Goal: Transaction & Acquisition: Book appointment/travel/reservation

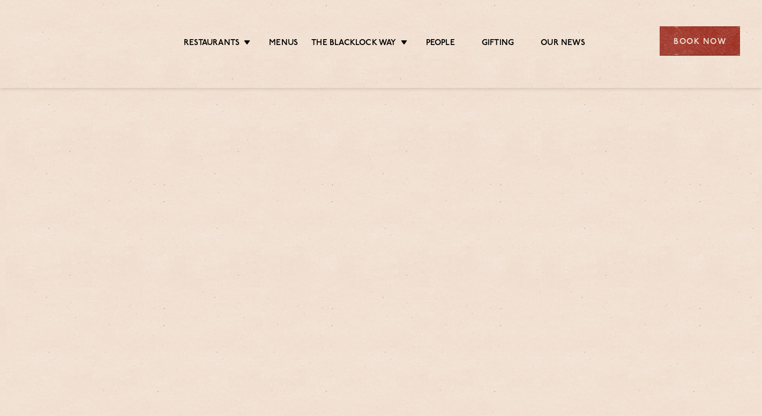
scroll to position [2, 0]
click at [687, 36] on div "Book Now" at bounding box center [699, 40] width 80 height 29
click at [290, 42] on link "Menus" at bounding box center [283, 44] width 29 height 12
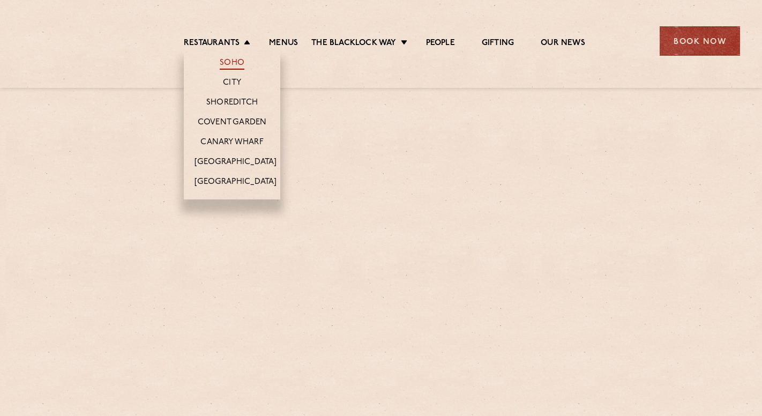
click at [228, 63] on link "Soho" at bounding box center [232, 64] width 25 height 12
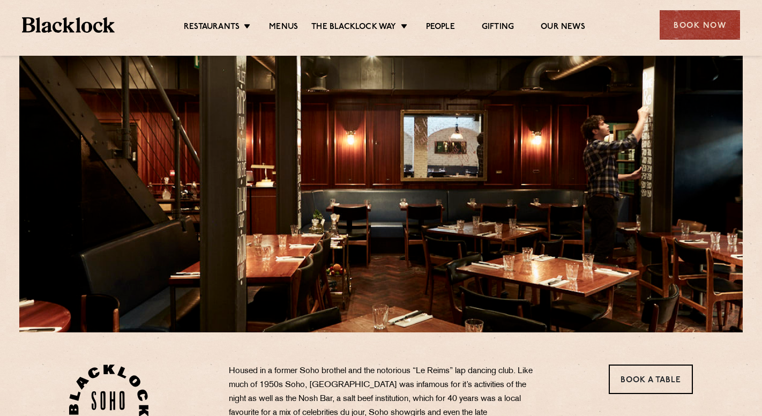
scroll to position [47, 0]
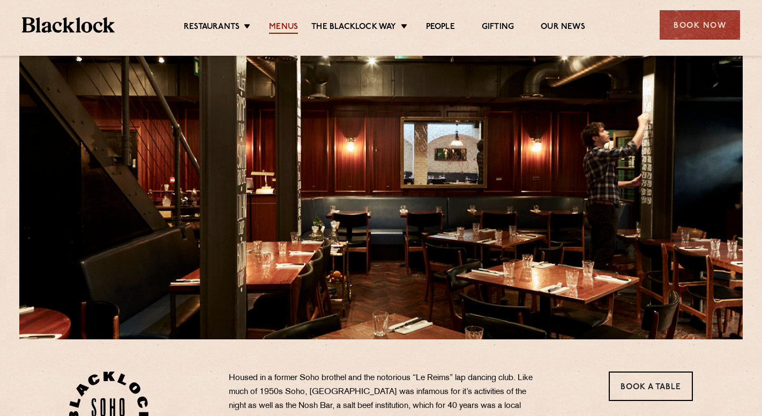
click at [287, 26] on link "Menus" at bounding box center [283, 28] width 29 height 12
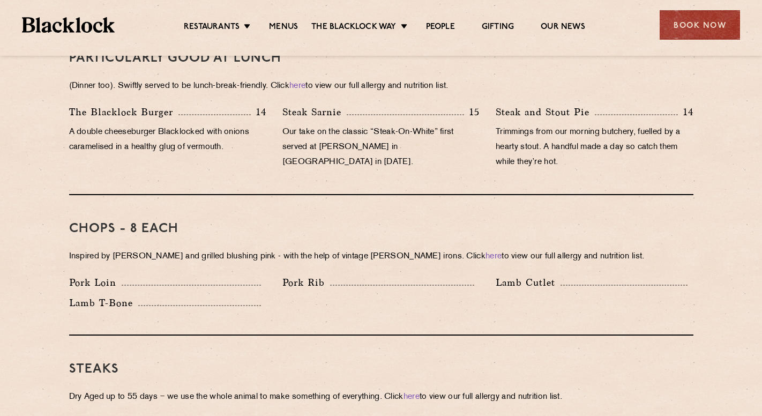
scroll to position [702, 0]
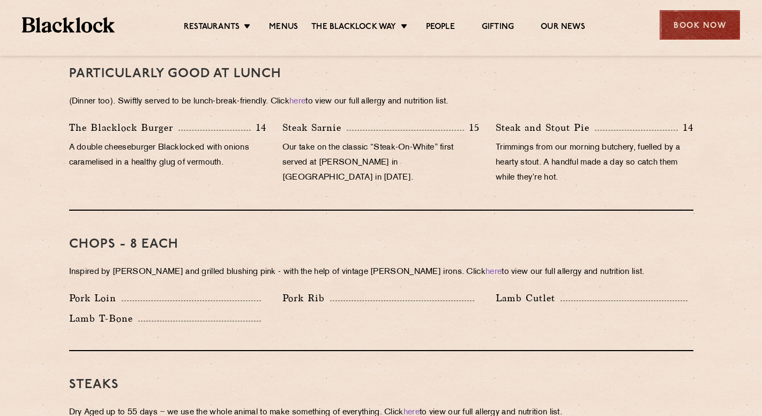
click at [693, 24] on div "Book Now" at bounding box center [699, 24] width 80 height 29
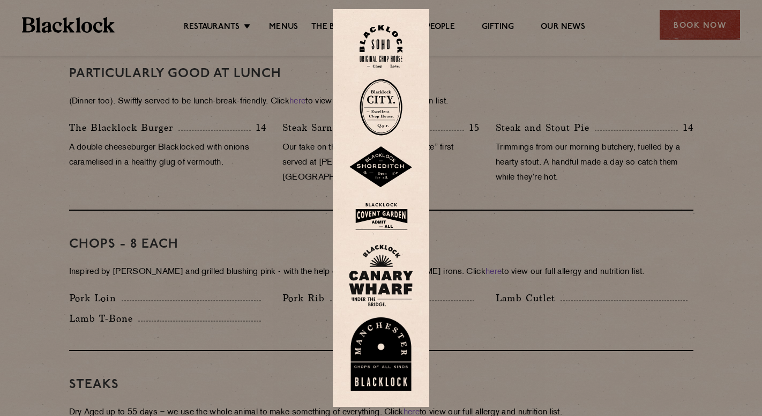
click at [386, 55] on img at bounding box center [380, 46] width 43 height 43
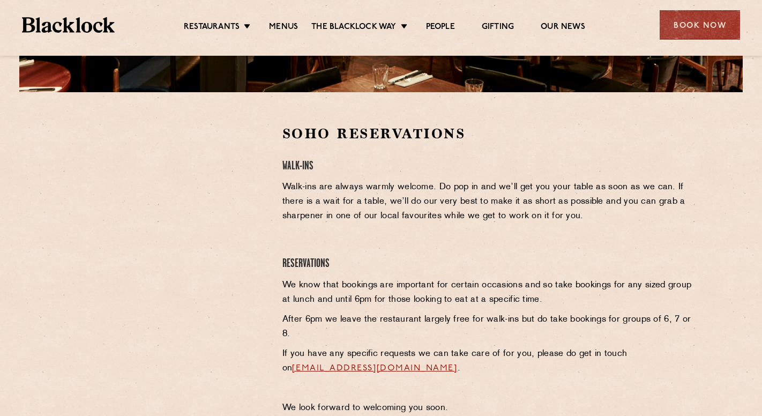
scroll to position [298, 0]
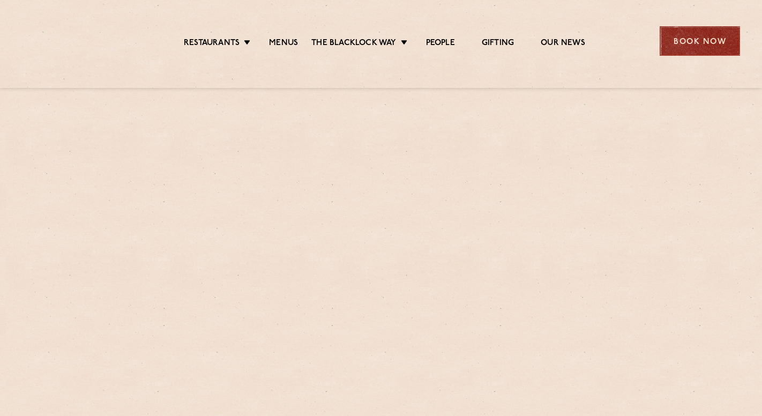
click at [679, 38] on div "Book Now" at bounding box center [699, 40] width 80 height 29
click at [699, 38] on div "Book Now" at bounding box center [699, 40] width 80 height 29
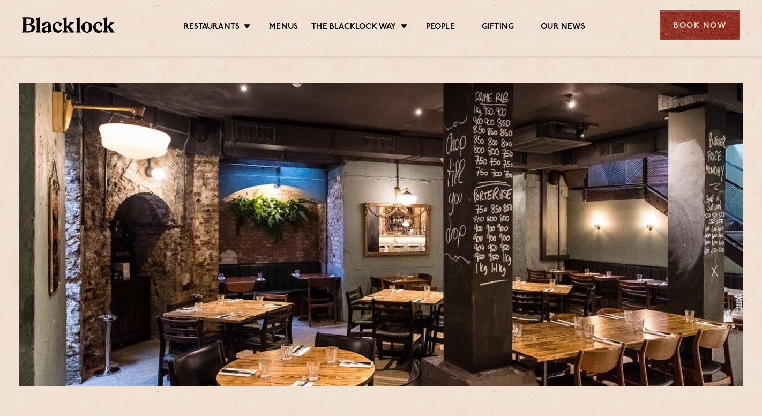
click at [706, 34] on div "Book Now" at bounding box center [699, 24] width 80 height 29
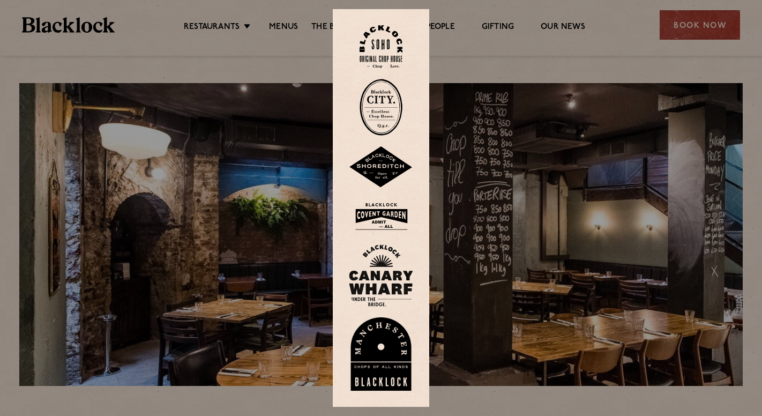
click at [389, 47] on img at bounding box center [380, 46] width 43 height 43
